Goal: Go to known website: Access a specific website the user already knows

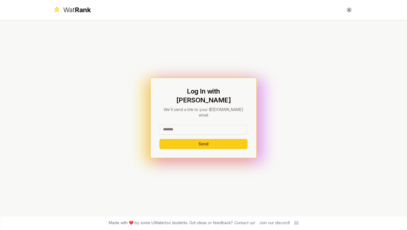
click at [180, 125] on input at bounding box center [204, 130] width 88 height 10
type input "********"
click at [165, 139] on button "Send" at bounding box center [204, 144] width 88 height 10
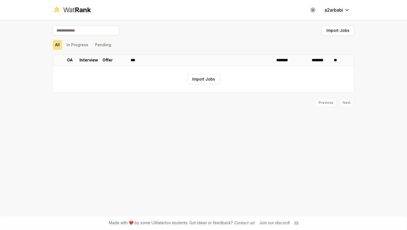
click at [70, 12] on div "Wat Rank" at bounding box center [77, 10] width 28 height 9
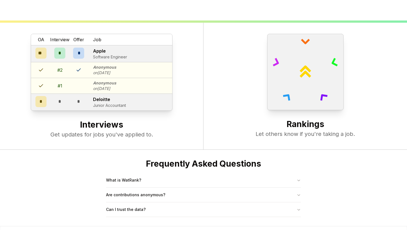
scroll to position [213, 0]
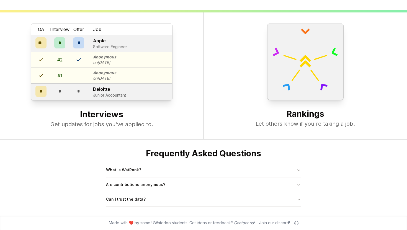
click at [342, 96] on div at bounding box center [305, 62] width 77 height 77
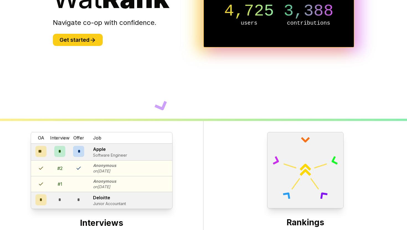
scroll to position [0, 0]
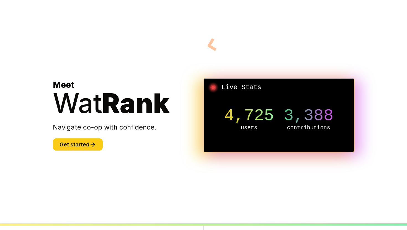
click at [210, 51] on section "Meet Wat Rank Navigate co-op with confidence. Get started Live Stats 4,725 user…" at bounding box center [203, 115] width 319 height 230
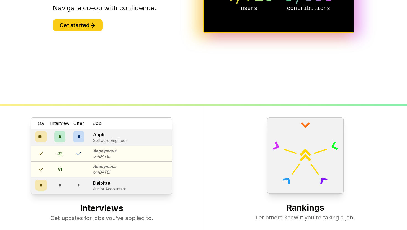
scroll to position [213, 0]
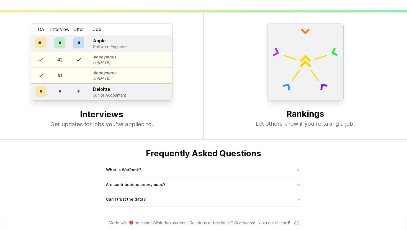
click at [298, 221] on icon at bounding box center [297, 223] width 4 height 4
